Goal: Task Accomplishment & Management: Complete application form

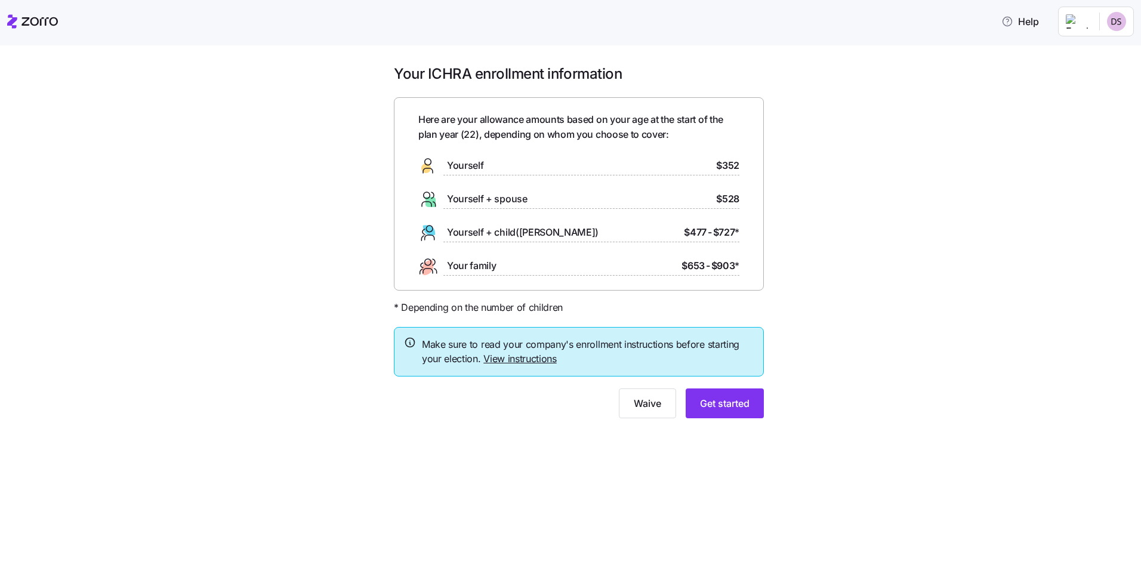
click at [539, 359] on link "View instructions" at bounding box center [520, 359] width 73 height 12
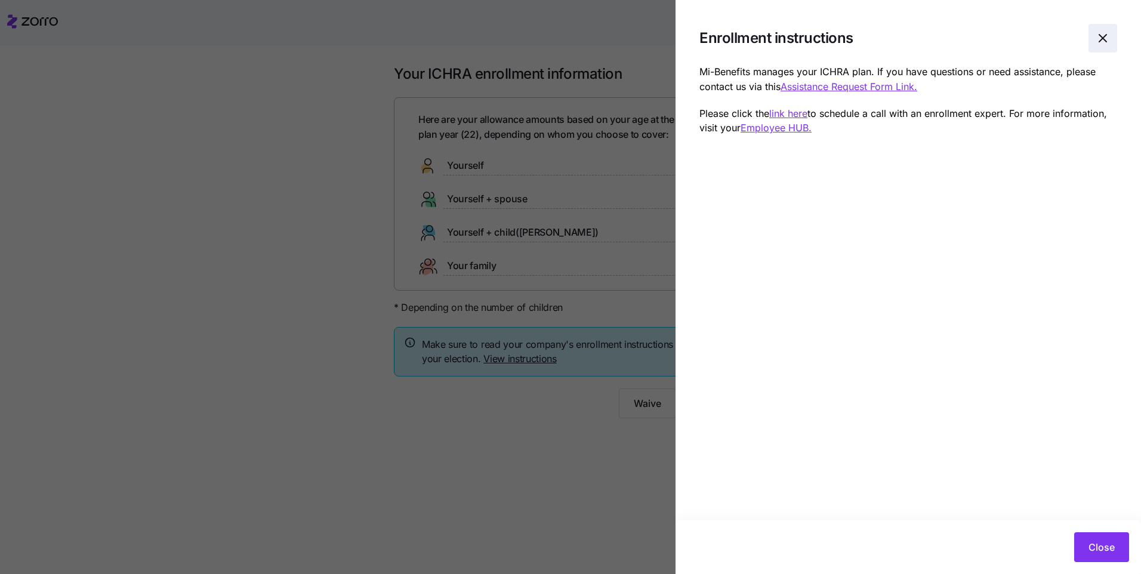
click at [1104, 33] on icon "button" at bounding box center [1103, 38] width 14 height 14
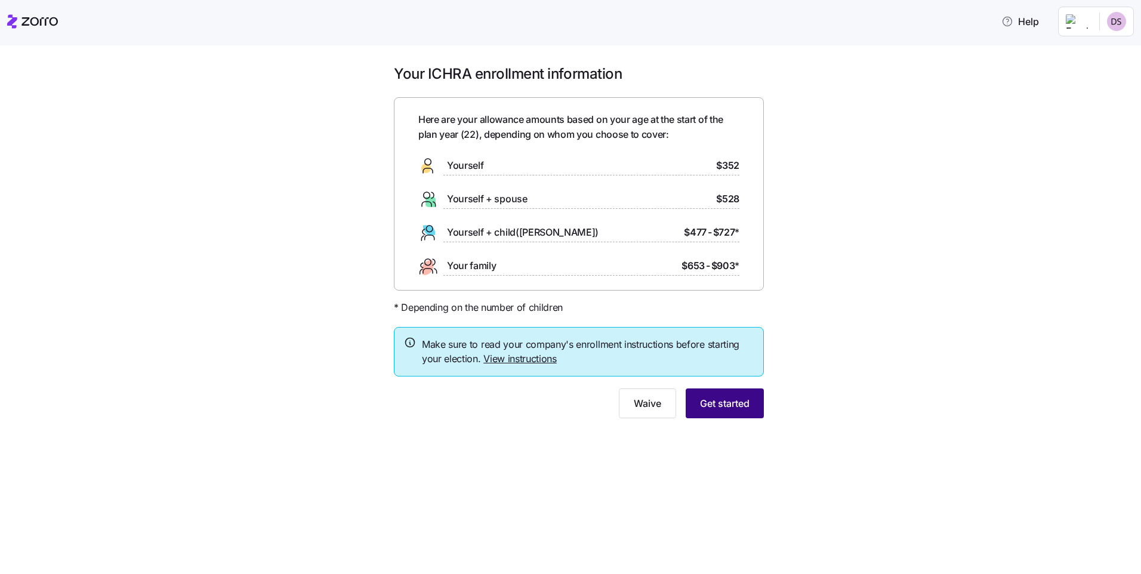
click at [721, 418] on button "Get started" at bounding box center [725, 404] width 78 height 30
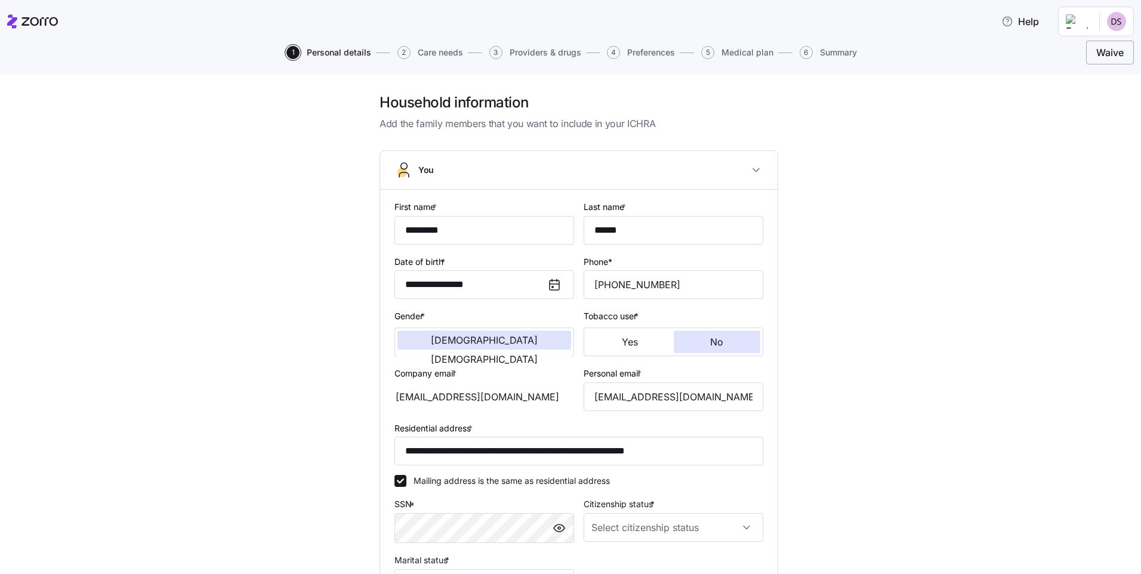
click at [1100, 51] on span "Waive" at bounding box center [1110, 52] width 27 height 14
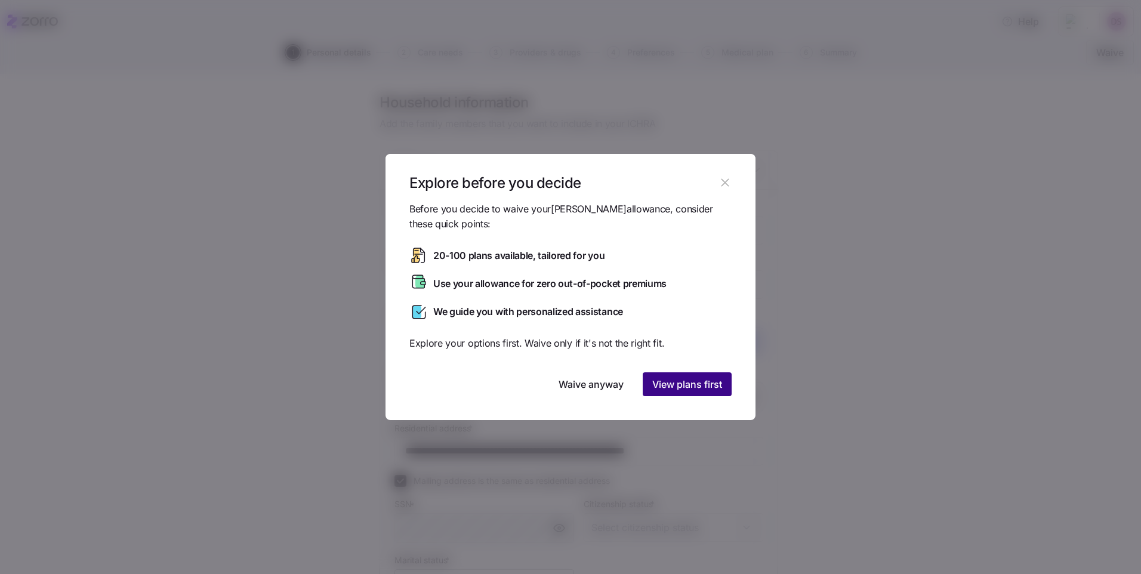
click at [676, 384] on span "View plans first" at bounding box center [687, 384] width 70 height 14
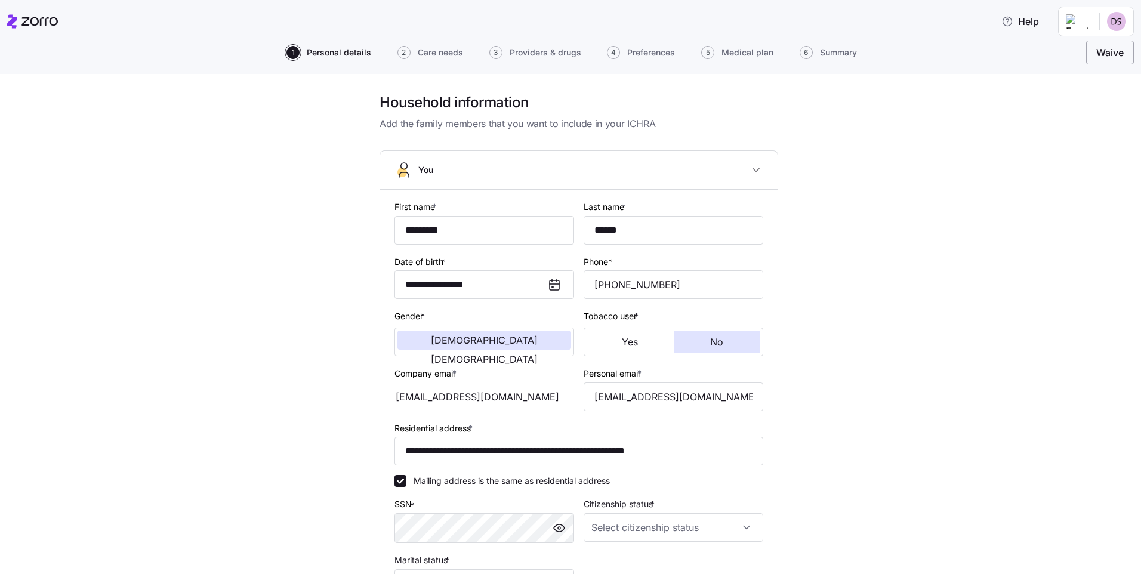
click at [1124, 53] on button "Waive" at bounding box center [1110, 53] width 48 height 24
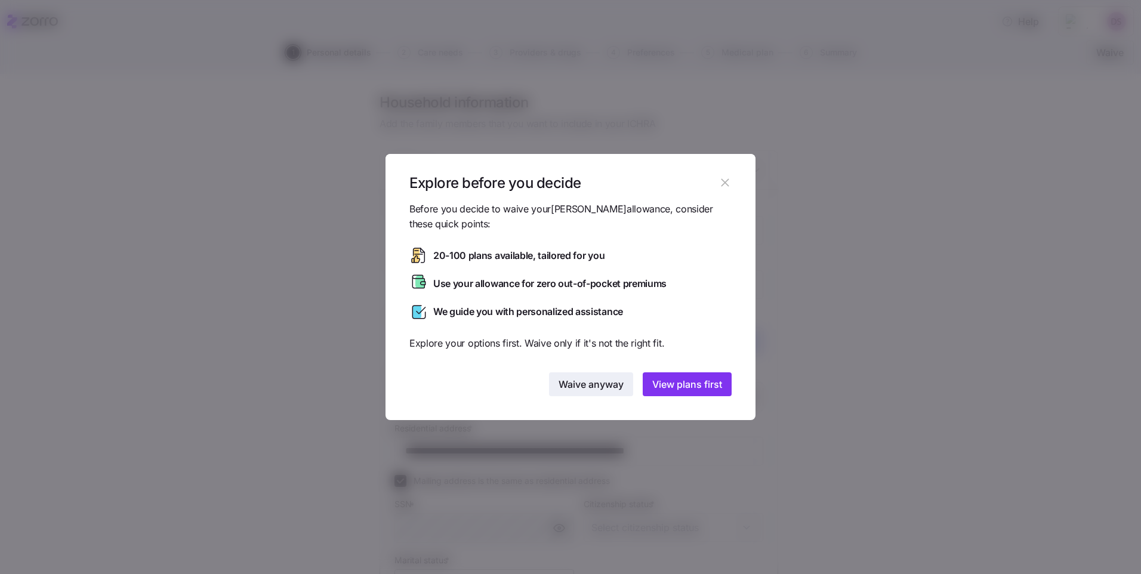
click at [554, 378] on button "Waive anyway" at bounding box center [591, 385] width 84 height 24
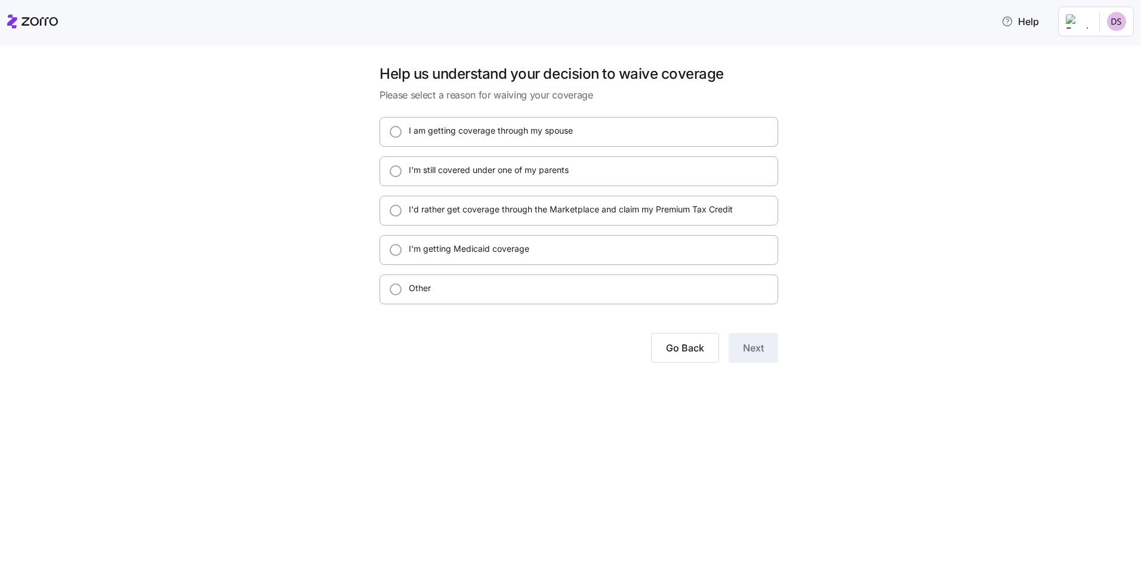
click at [515, 294] on div "Other" at bounding box center [579, 290] width 399 height 30
radio input "true"
click at [444, 253] on label "I'm getting Medicaid coverage" at bounding box center [466, 249] width 128 height 12
click at [402, 253] on input "I'm getting Medicaid coverage" at bounding box center [396, 250] width 12 height 12
radio input "true"
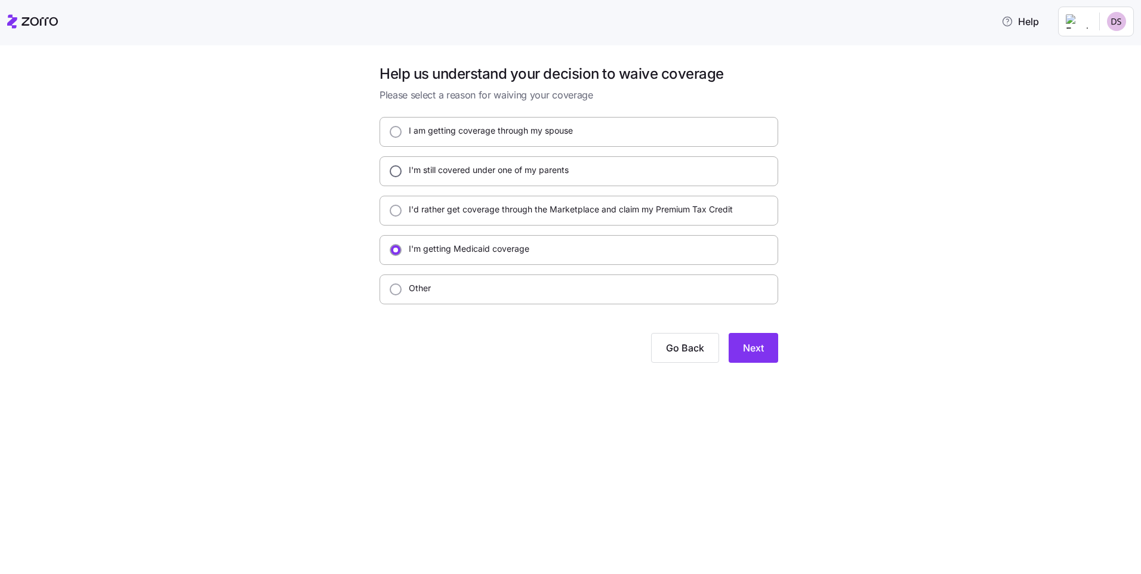
click at [396, 174] on input "I'm still covered under one of my parents" at bounding box center [396, 171] width 12 height 12
radio input "true"
drag, startPoint x: 723, startPoint y: 337, endPoint x: 740, endPoint y: 339, distance: 17.5
click at [732, 339] on div "Go Back Next" at bounding box center [579, 348] width 399 height 30
click at [741, 339] on button "Next" at bounding box center [754, 348] width 50 height 30
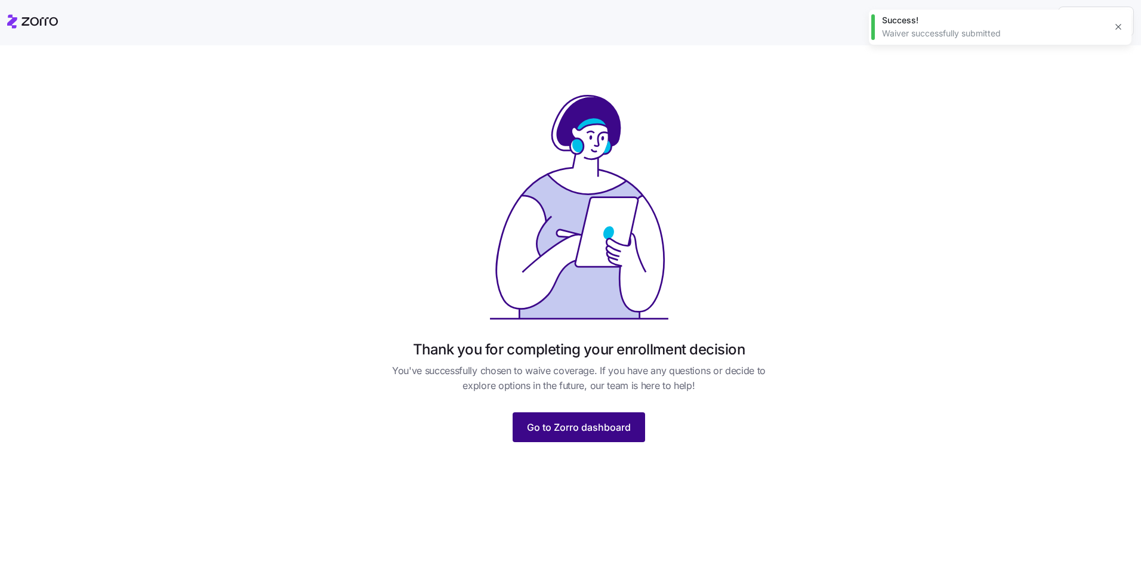
click at [627, 427] on span "Go to Zorro dashboard" at bounding box center [579, 427] width 104 height 14
